Goal: Navigation & Orientation: Find specific page/section

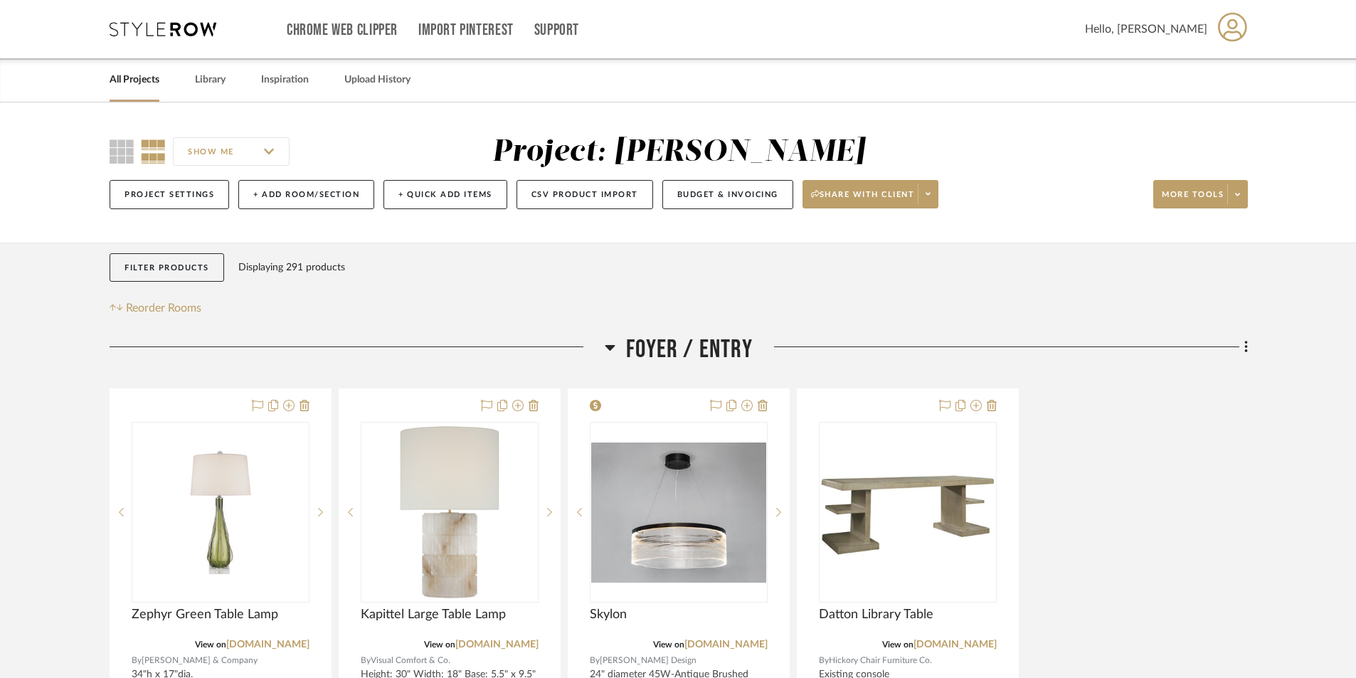
click at [146, 80] on link "All Projects" at bounding box center [135, 79] width 50 height 19
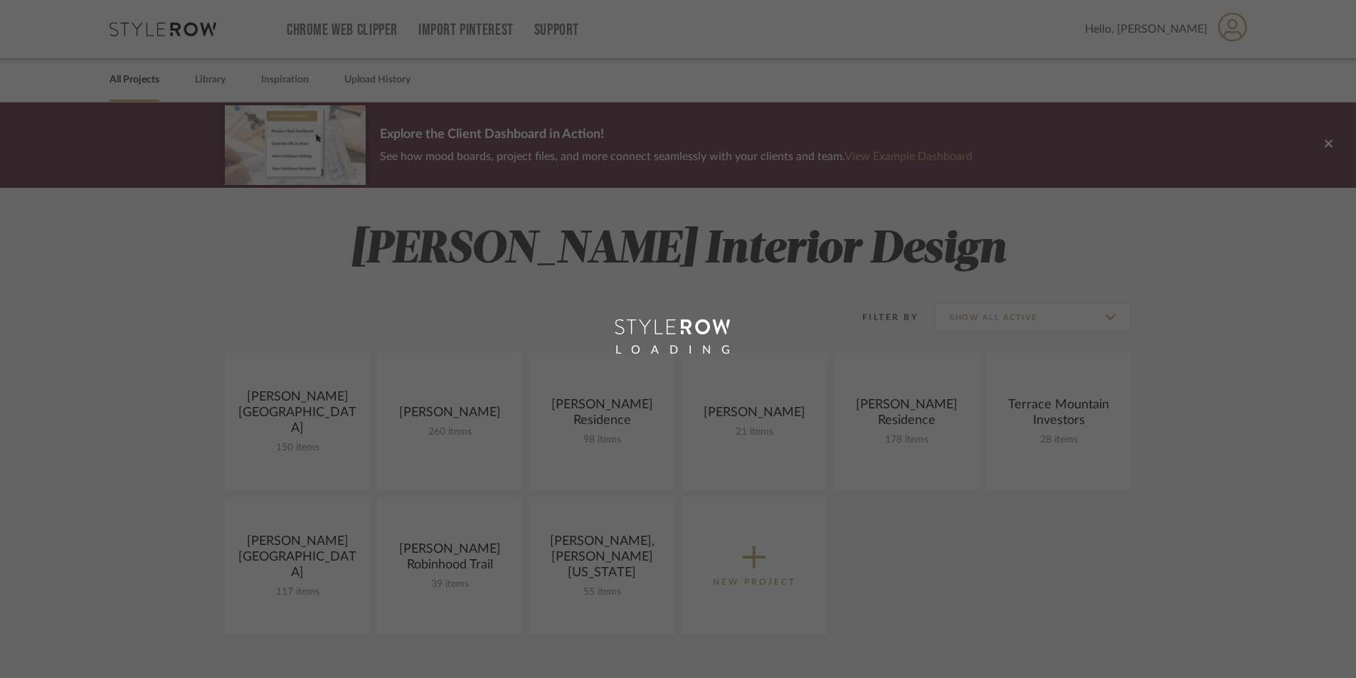
scroll to position [284, 0]
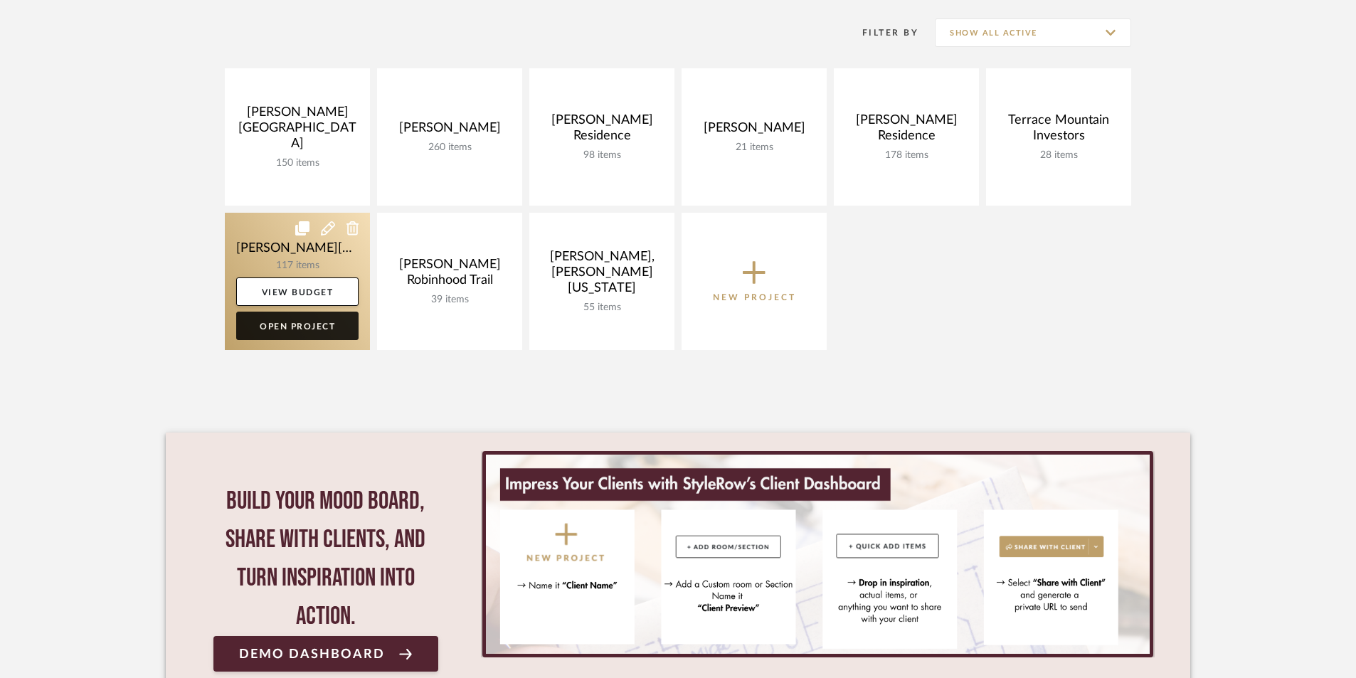
click at [324, 325] on link "Open Project" at bounding box center [297, 326] width 122 height 28
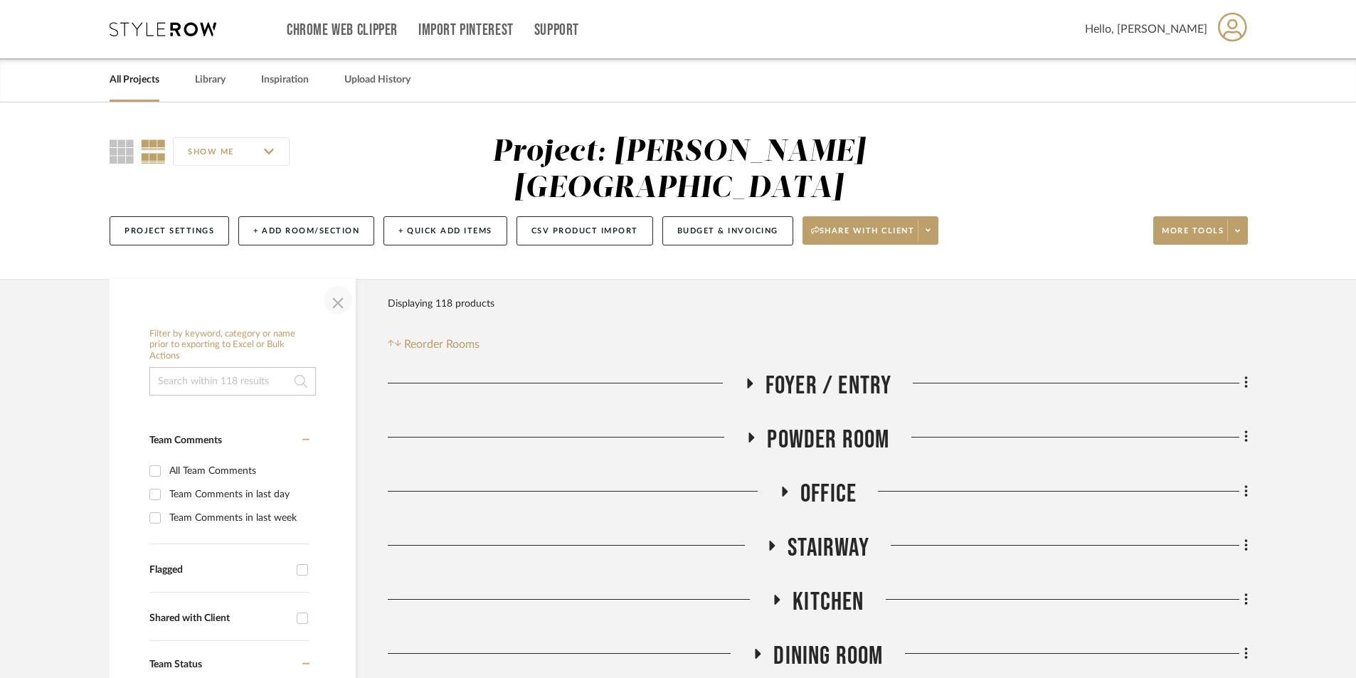
click at [332, 283] on span "button" at bounding box center [338, 300] width 34 height 34
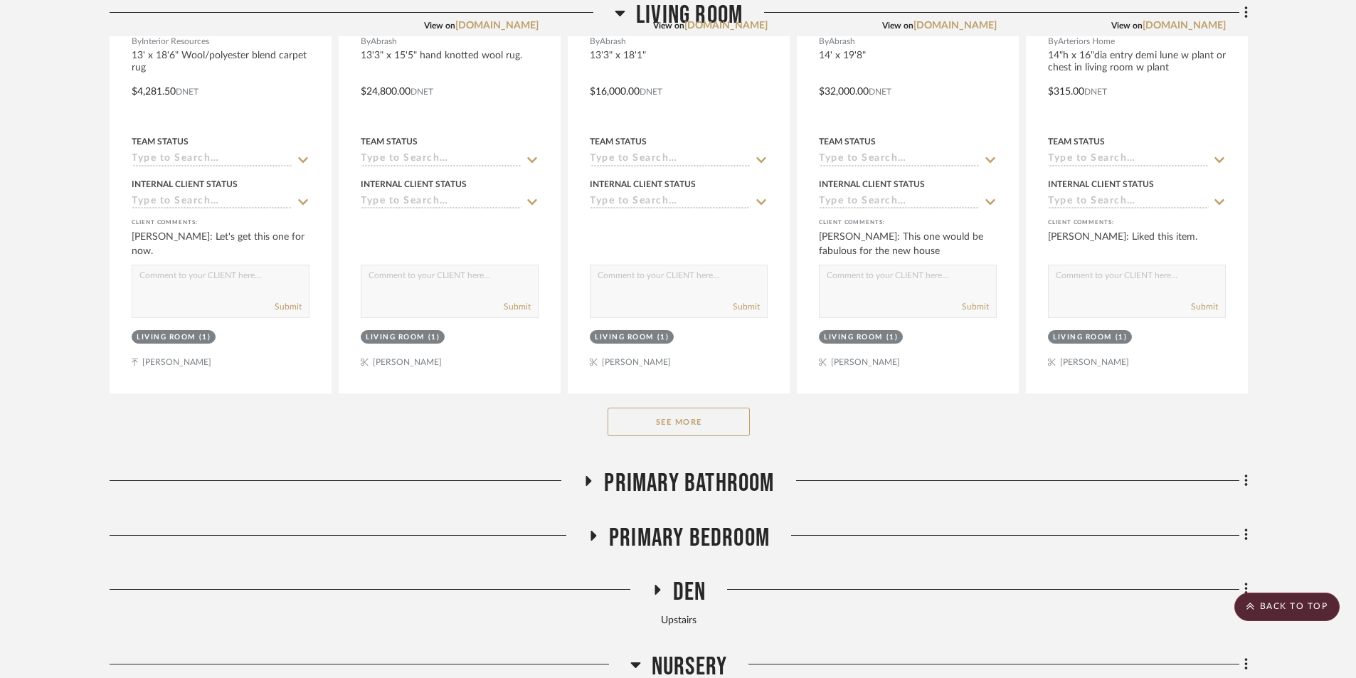
scroll to position [996, 0]
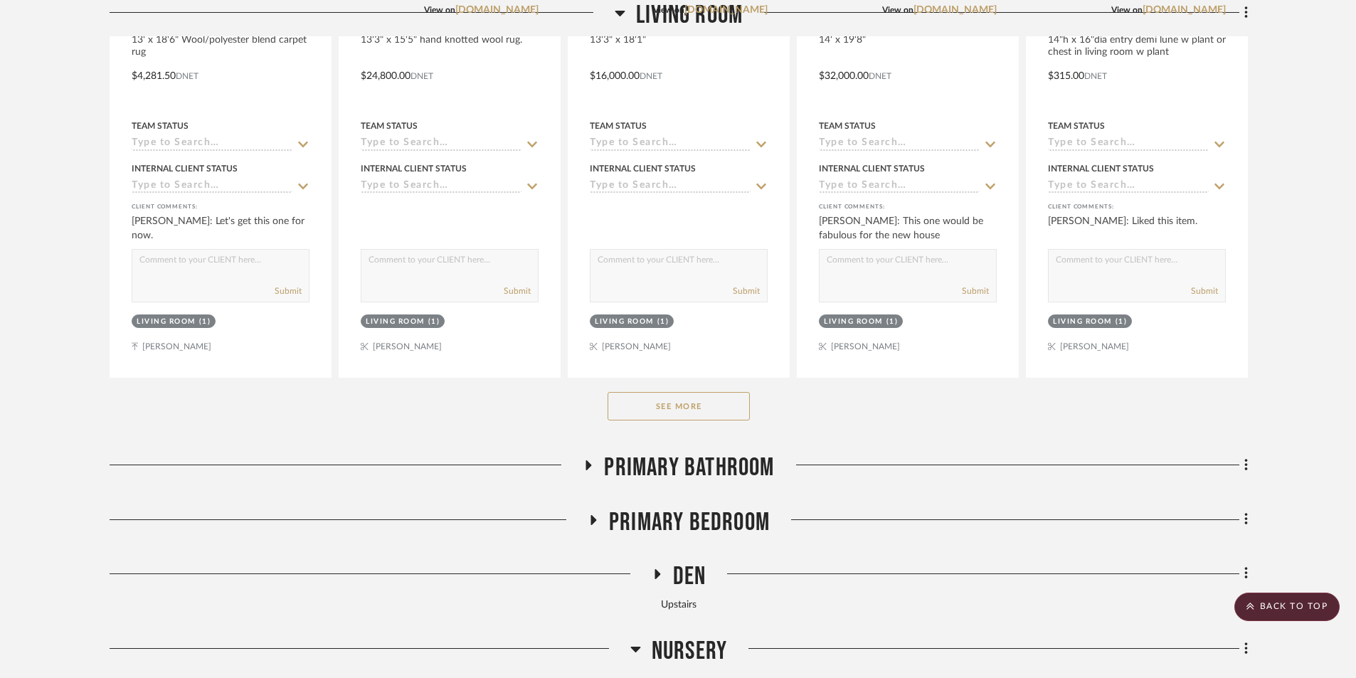
click at [664, 392] on button "See More" at bounding box center [678, 406] width 142 height 28
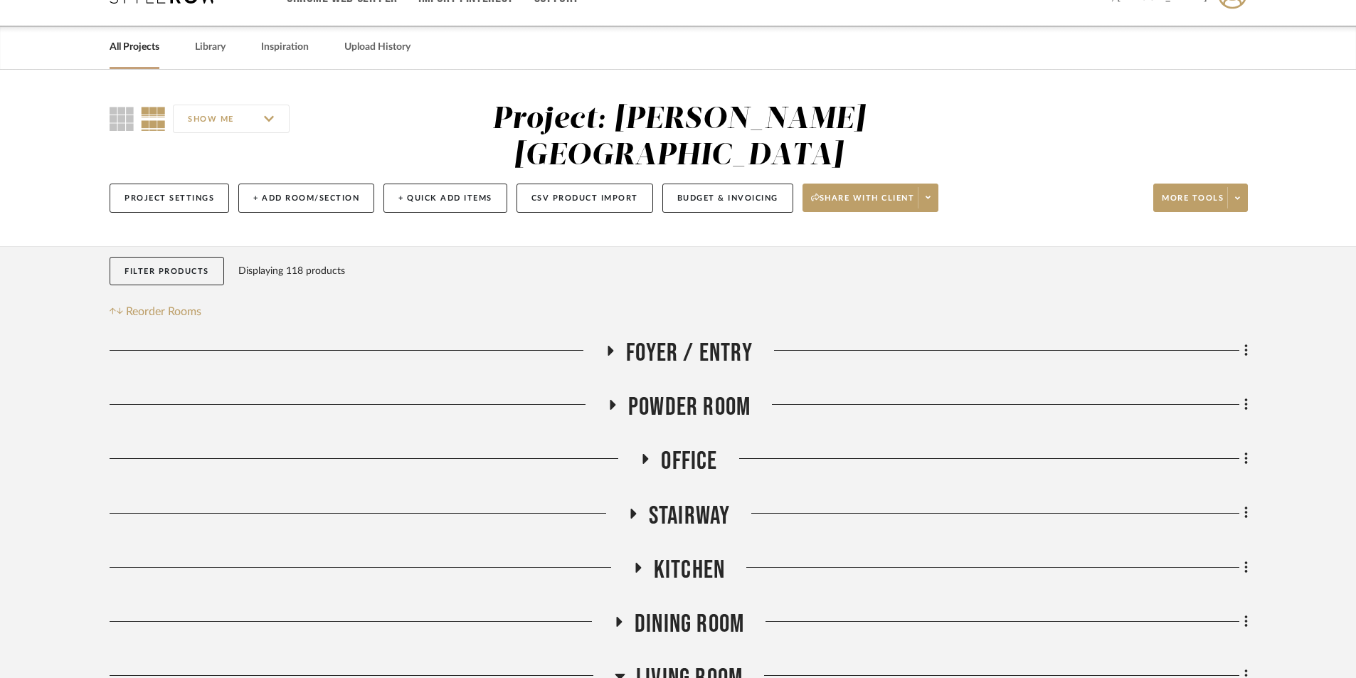
scroll to position [0, 0]
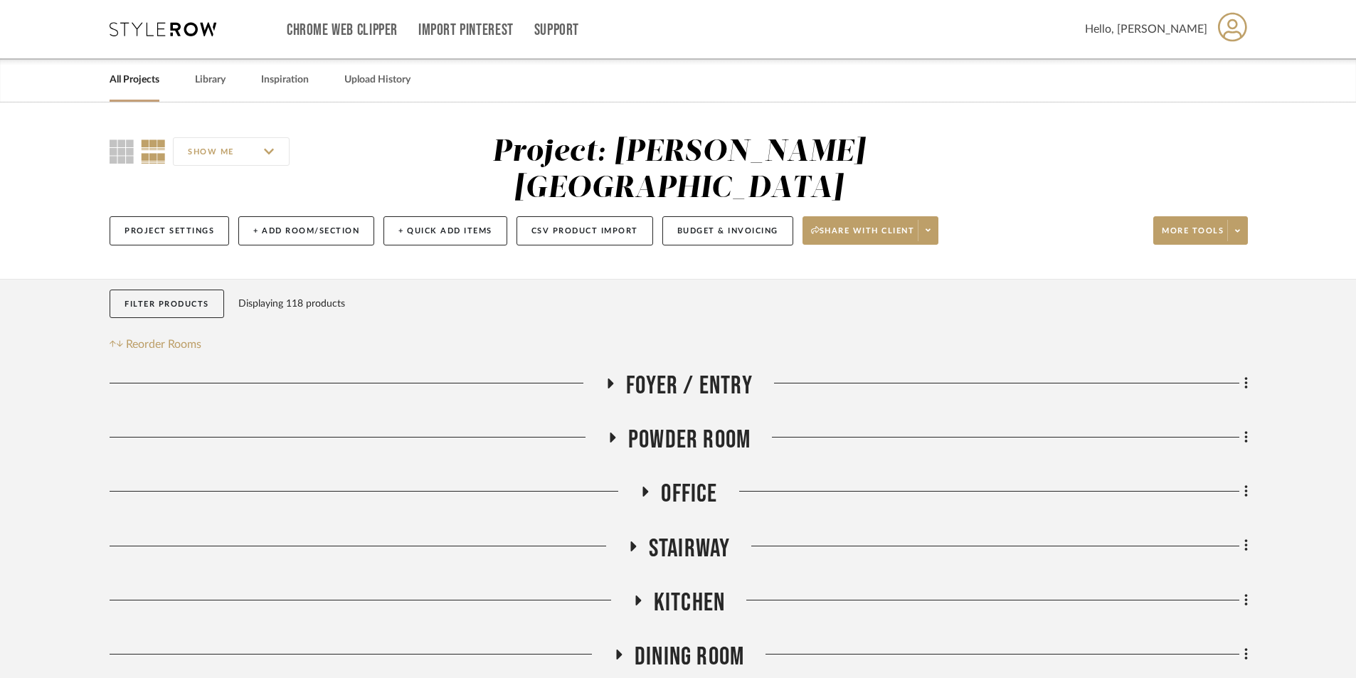
click at [132, 80] on link "All Projects" at bounding box center [135, 79] width 50 height 19
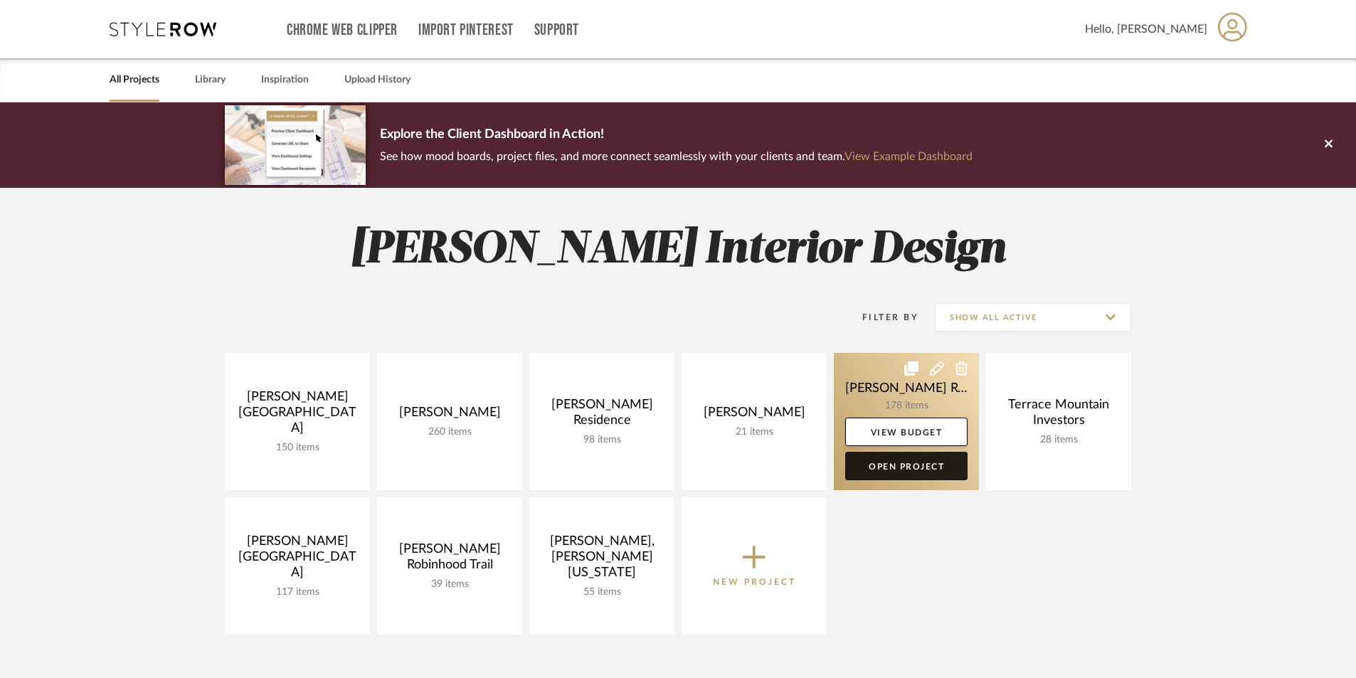
click at [922, 467] on link "Open Project" at bounding box center [906, 466] width 122 height 28
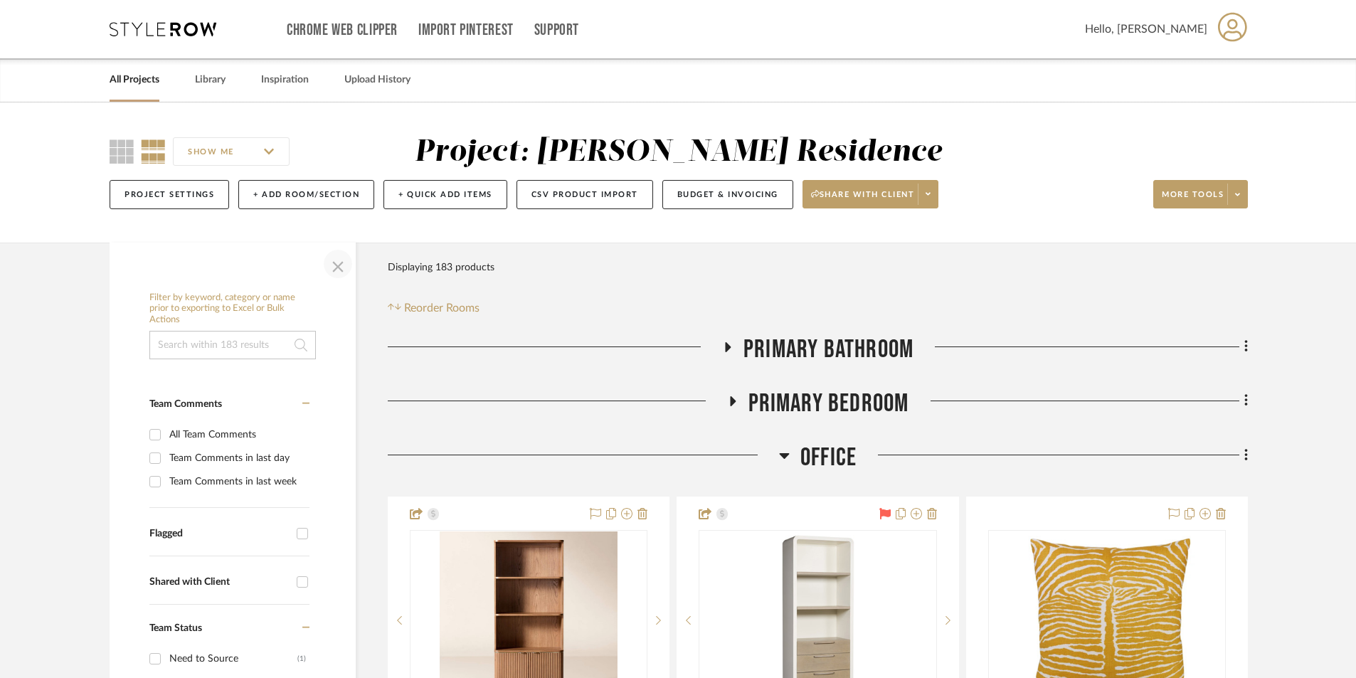
click at [330, 262] on span "button" at bounding box center [338, 264] width 34 height 34
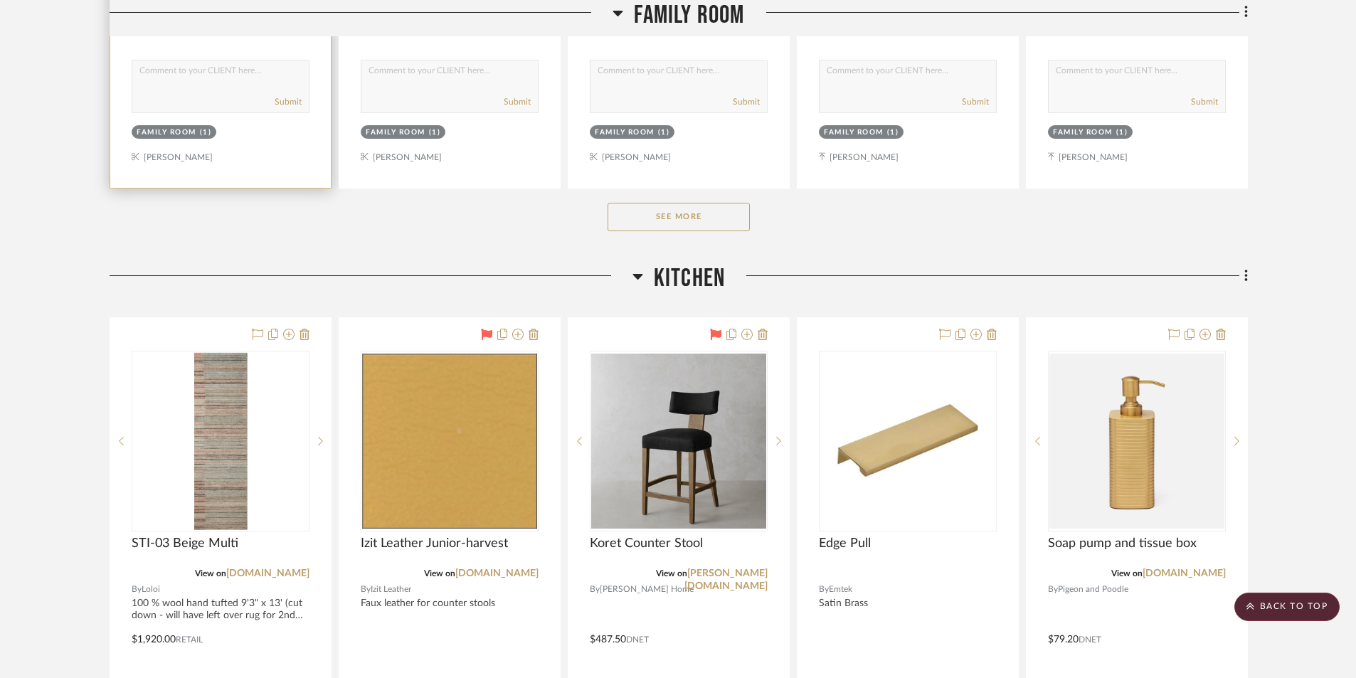
scroll to position [2418, 0]
